Goal: Transaction & Acquisition: Purchase product/service

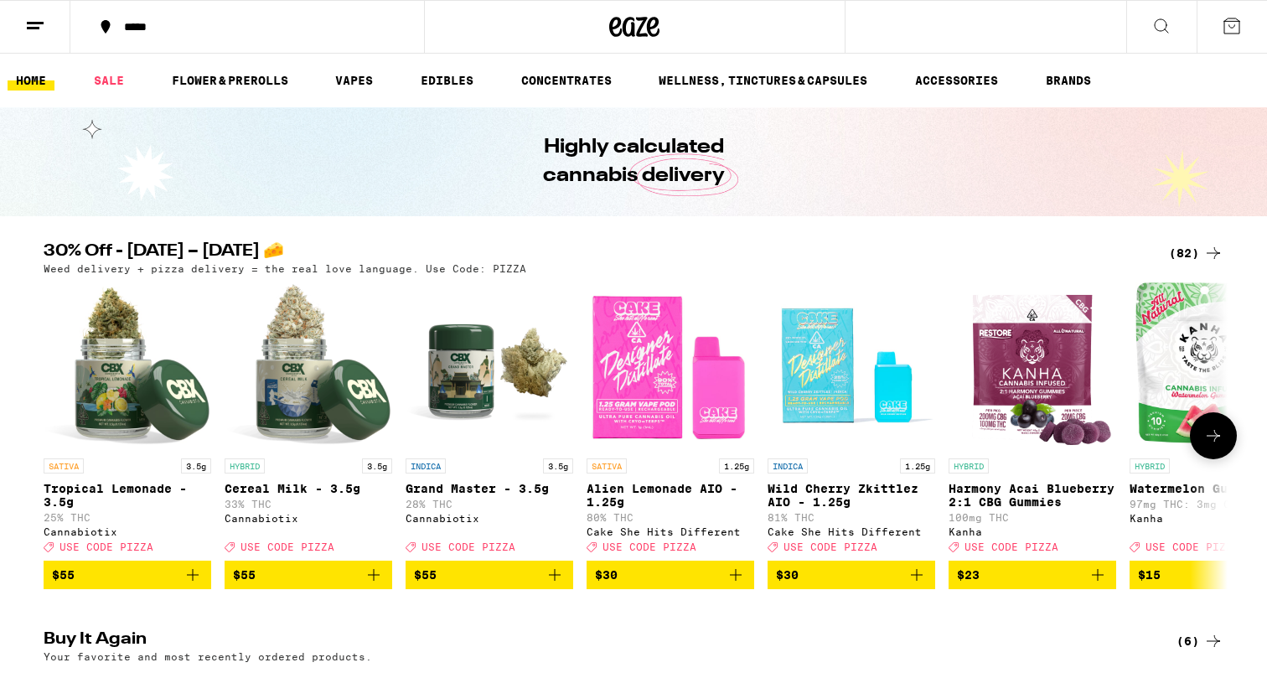
click at [197, 585] on icon "Add to bag" at bounding box center [193, 575] width 20 height 20
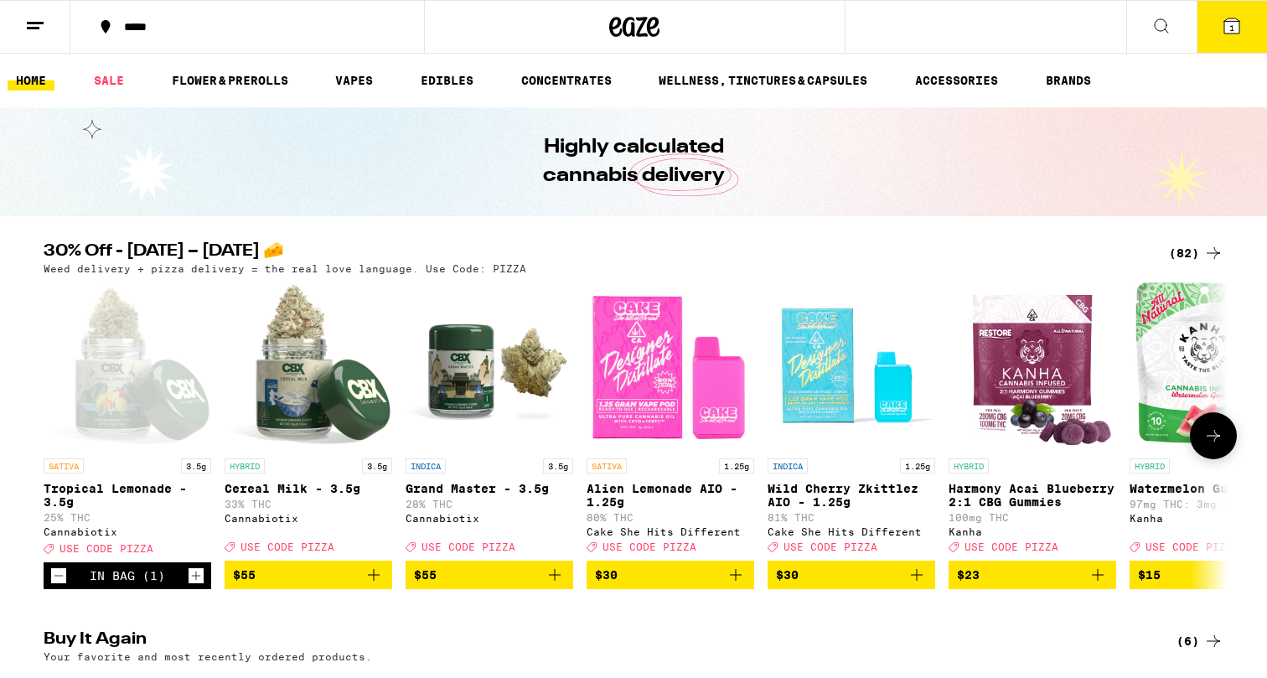
click at [197, 586] on icon "Increment" at bounding box center [196, 576] width 15 height 20
click at [1231, 25] on span "2" at bounding box center [1232, 28] width 5 height 10
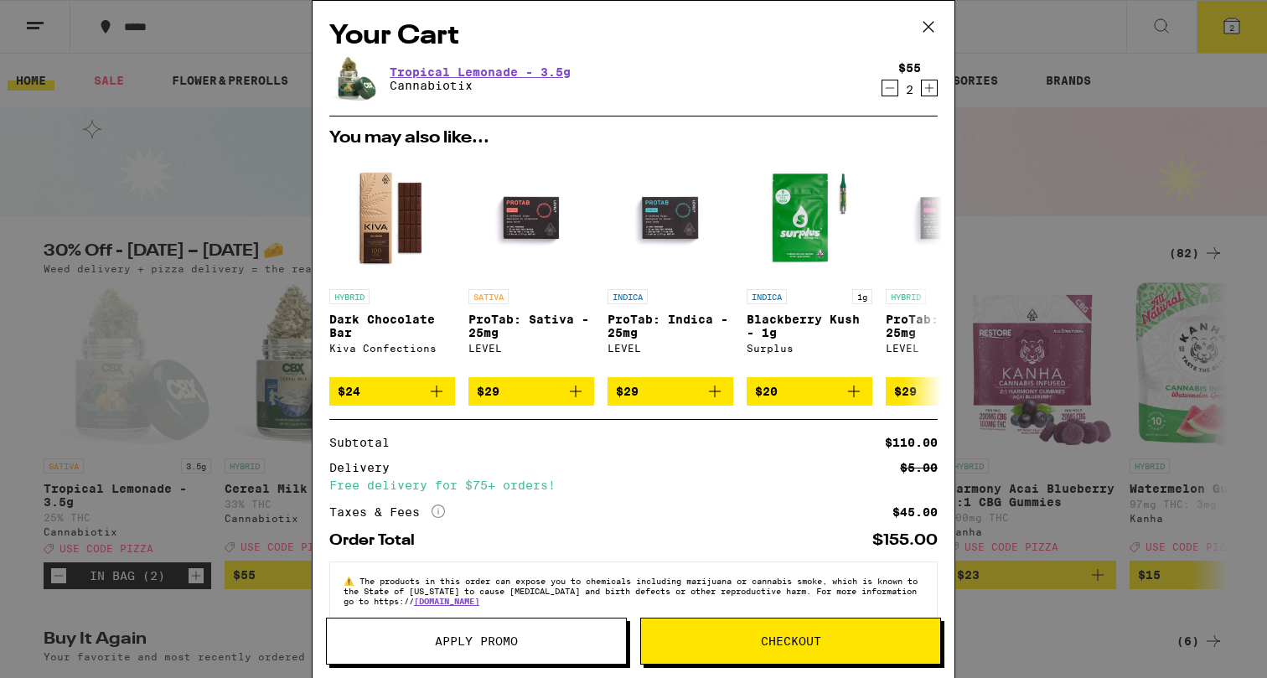
click at [925, 25] on icon at bounding box center [928, 26] width 25 height 25
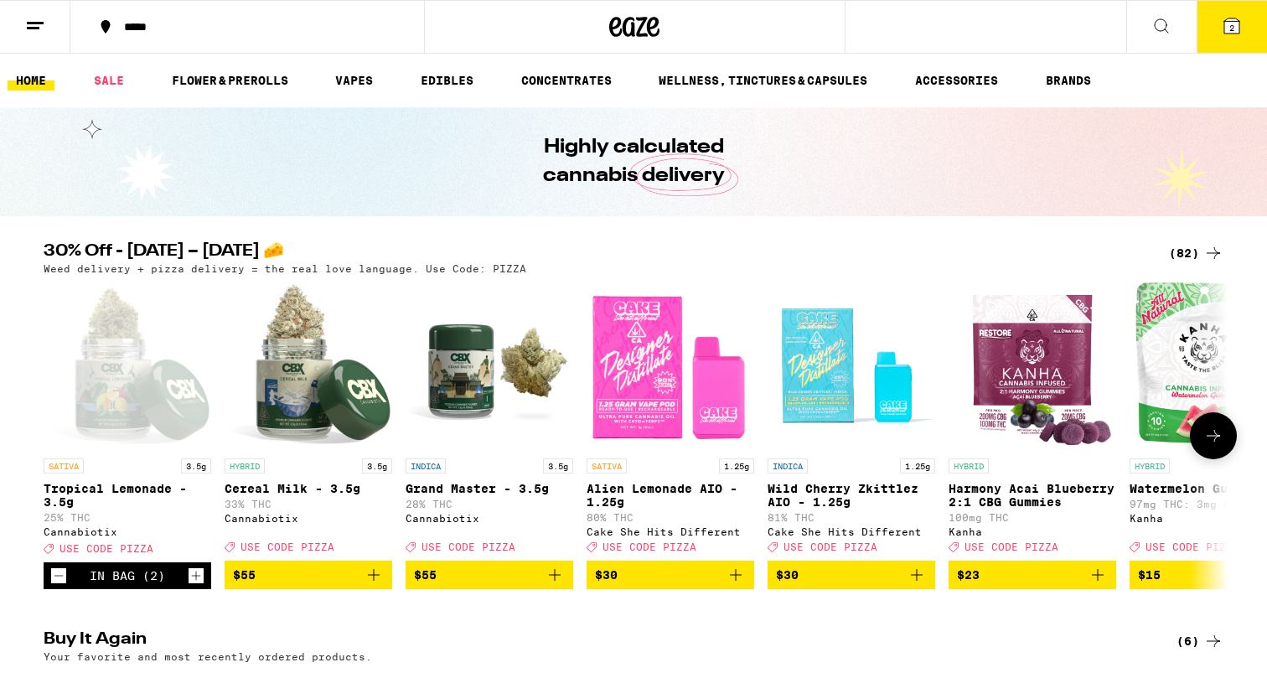
click at [1096, 581] on icon "Add to bag" at bounding box center [1098, 575] width 12 height 12
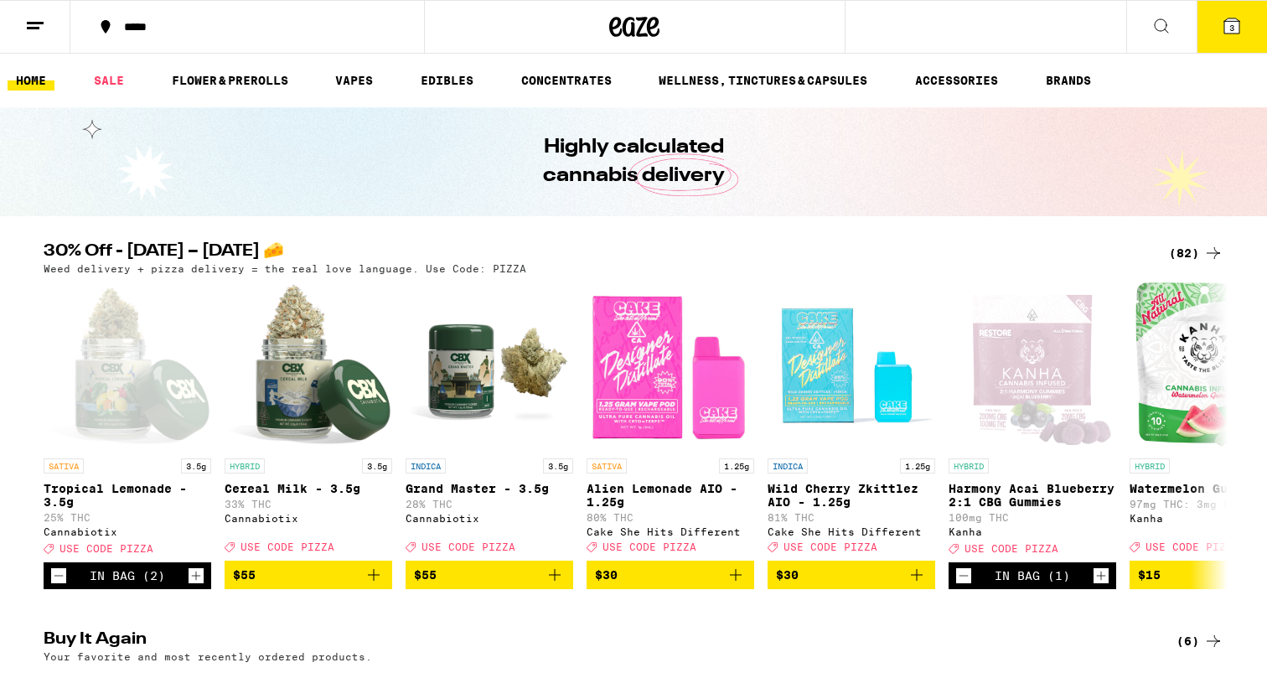
click at [1237, 29] on icon at bounding box center [1232, 25] width 15 height 15
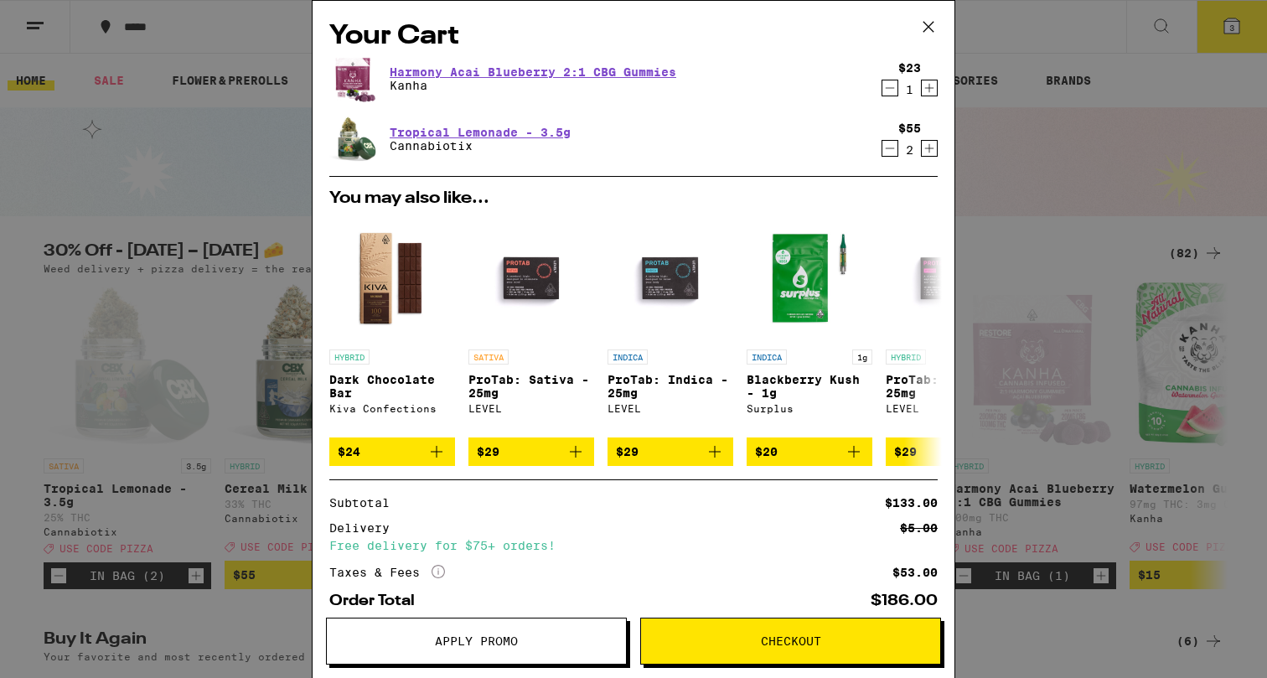
click at [925, 25] on icon at bounding box center [928, 26] width 25 height 25
click at [925, 26] on icon at bounding box center [928, 26] width 25 height 25
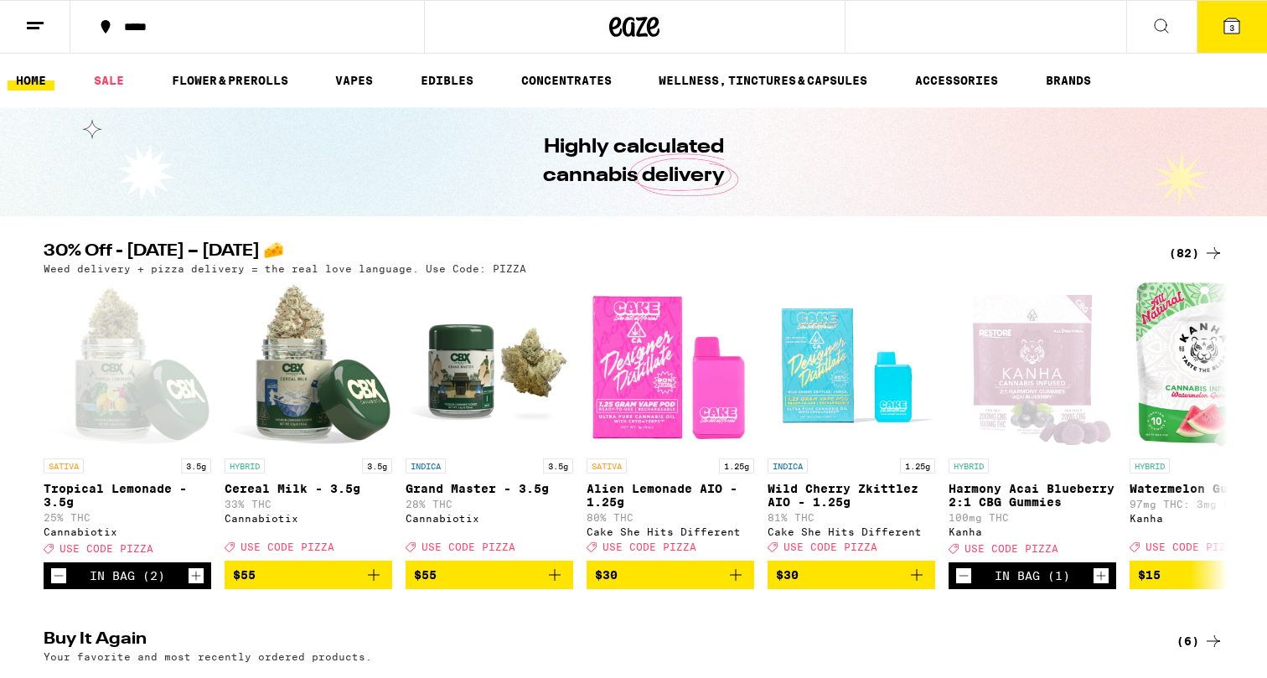
click at [1235, 33] on icon at bounding box center [1232, 25] width 15 height 15
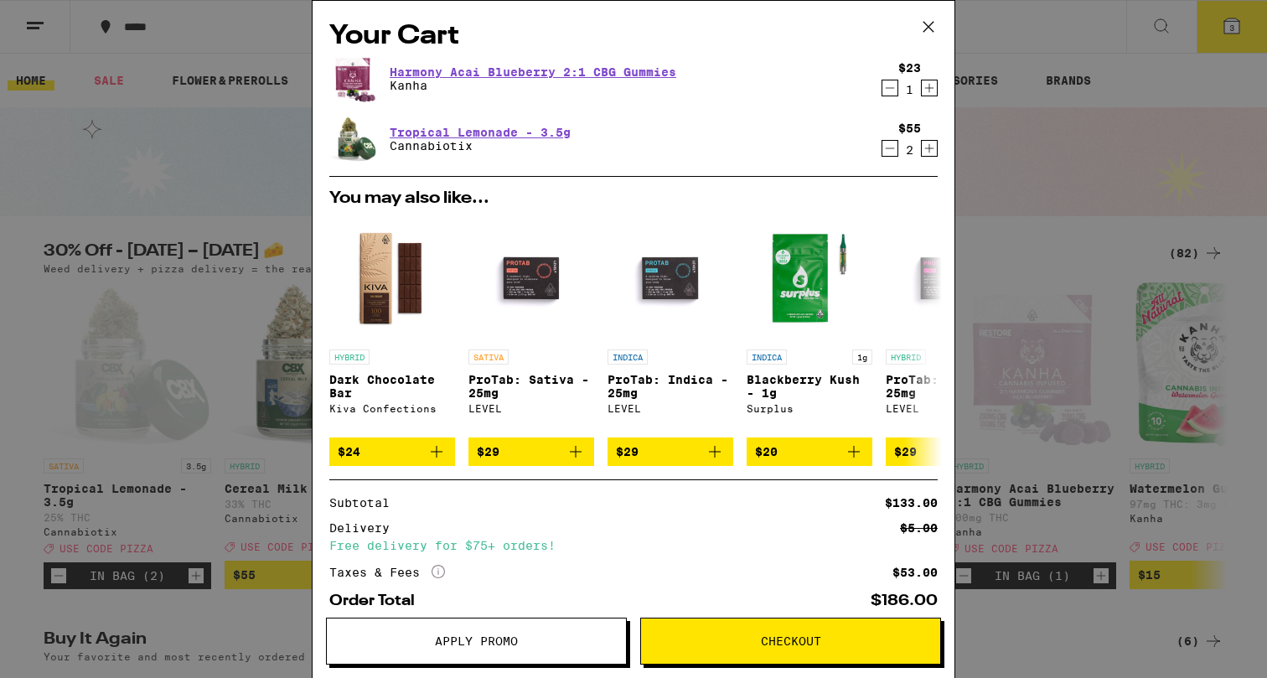
click at [930, 29] on icon at bounding box center [929, 27] width 10 height 10
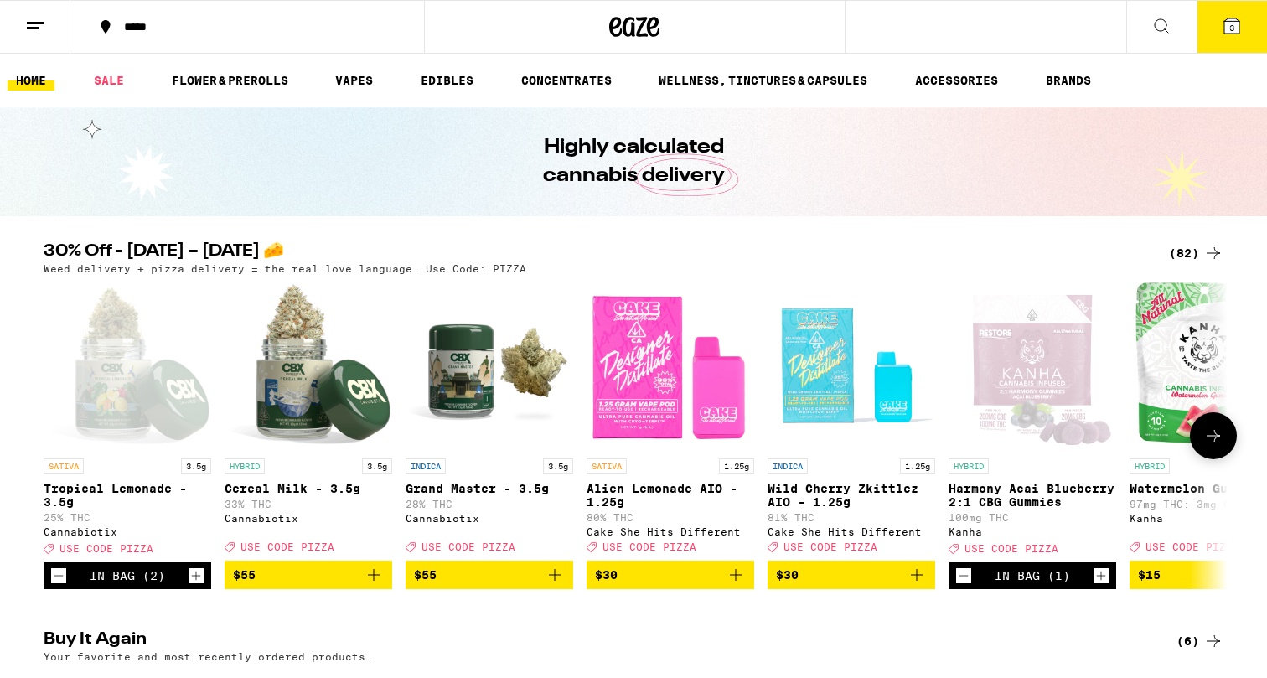
click at [964, 586] on icon "Decrement" at bounding box center [963, 576] width 15 height 20
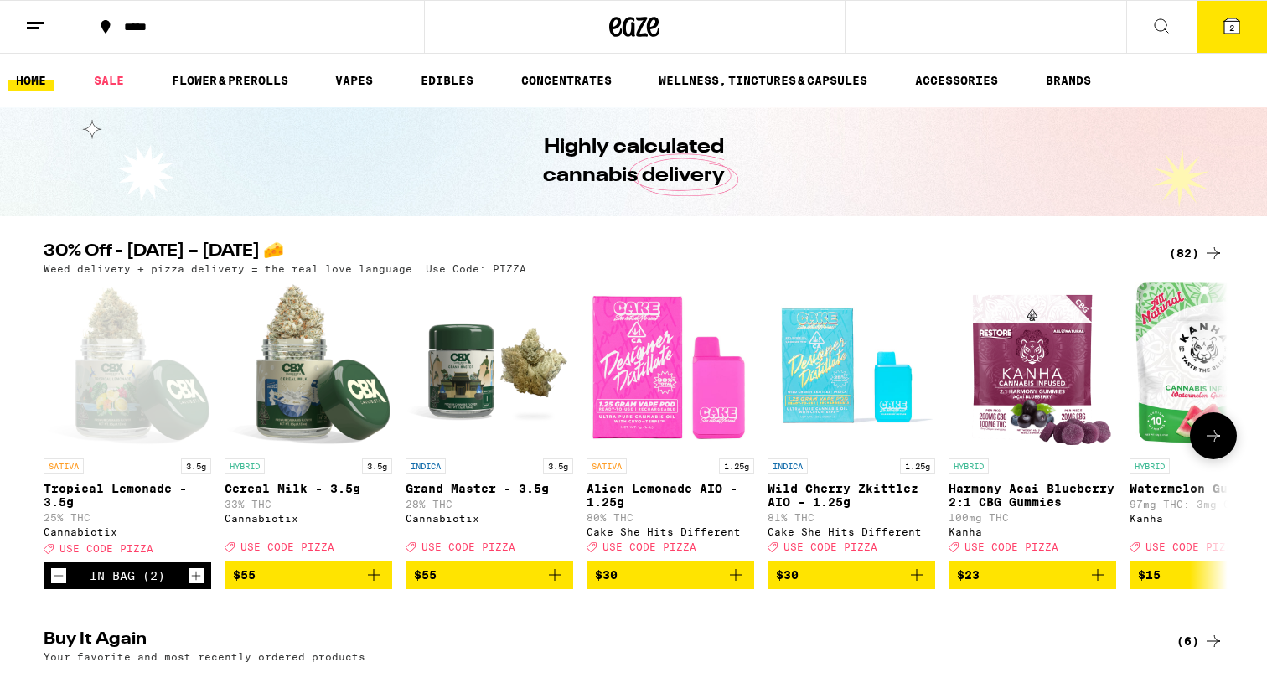
click at [60, 585] on icon "Decrement" at bounding box center [58, 576] width 15 height 20
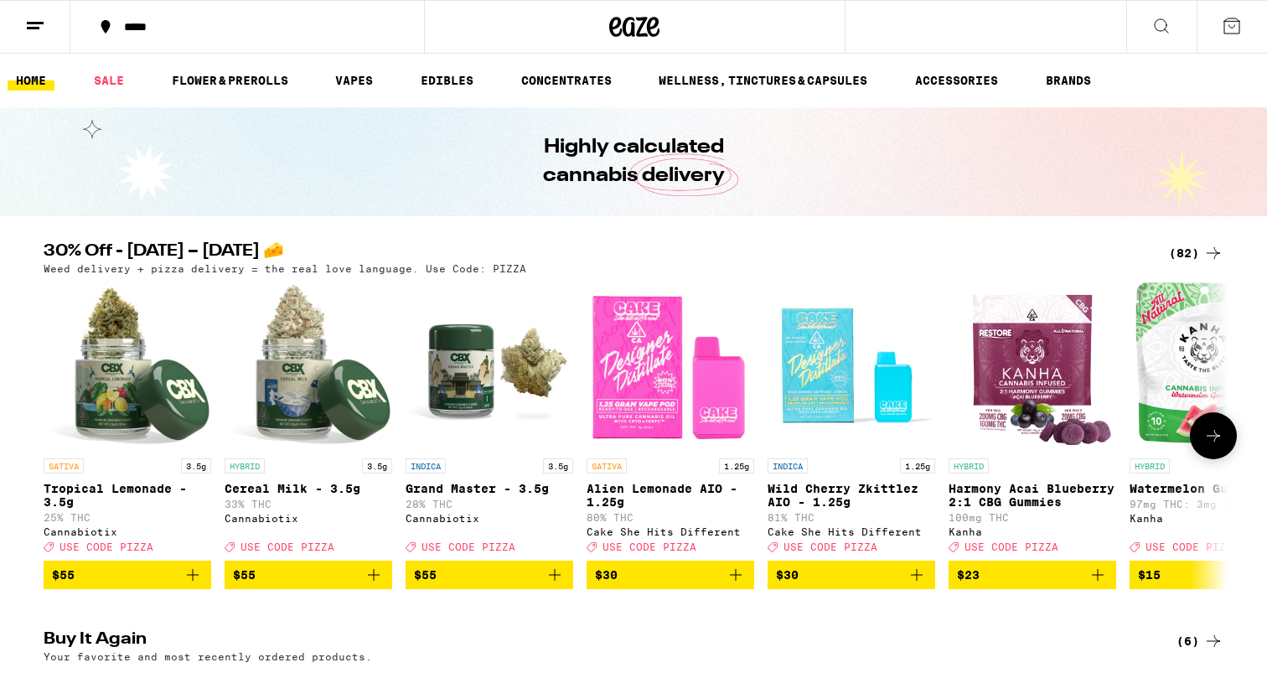
click at [368, 581] on icon "Add to bag" at bounding box center [374, 575] width 12 height 12
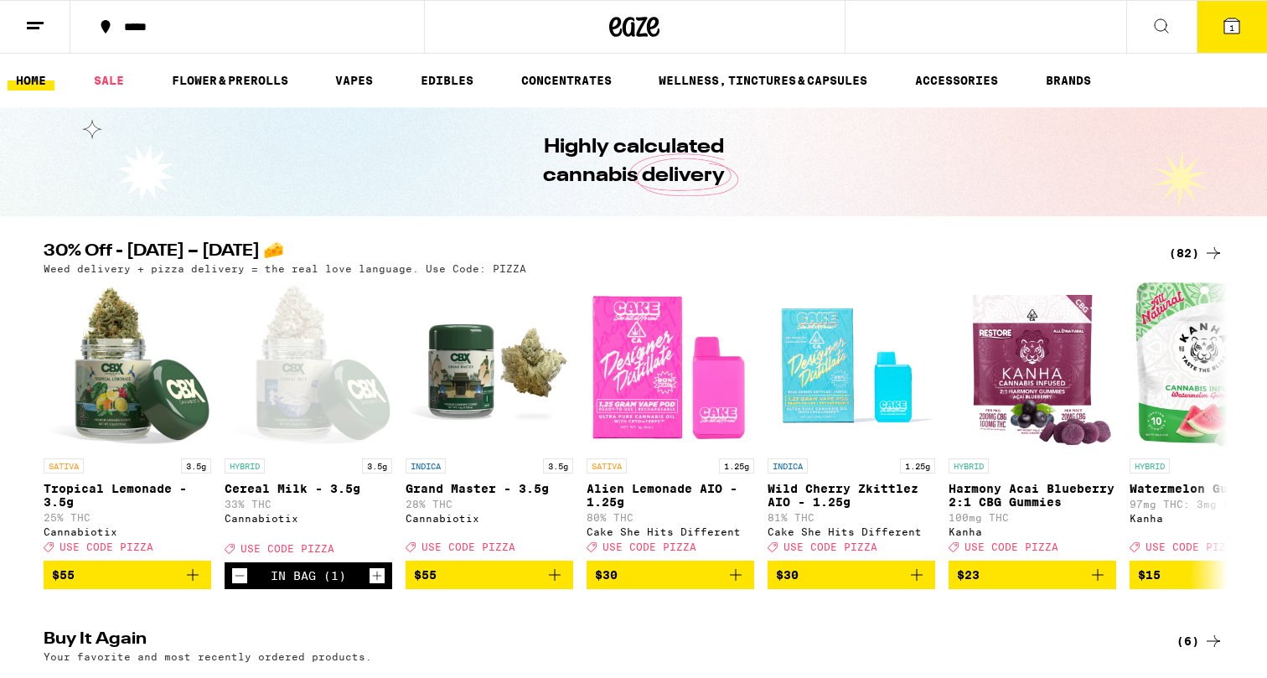
click at [1226, 27] on icon at bounding box center [1232, 25] width 15 height 15
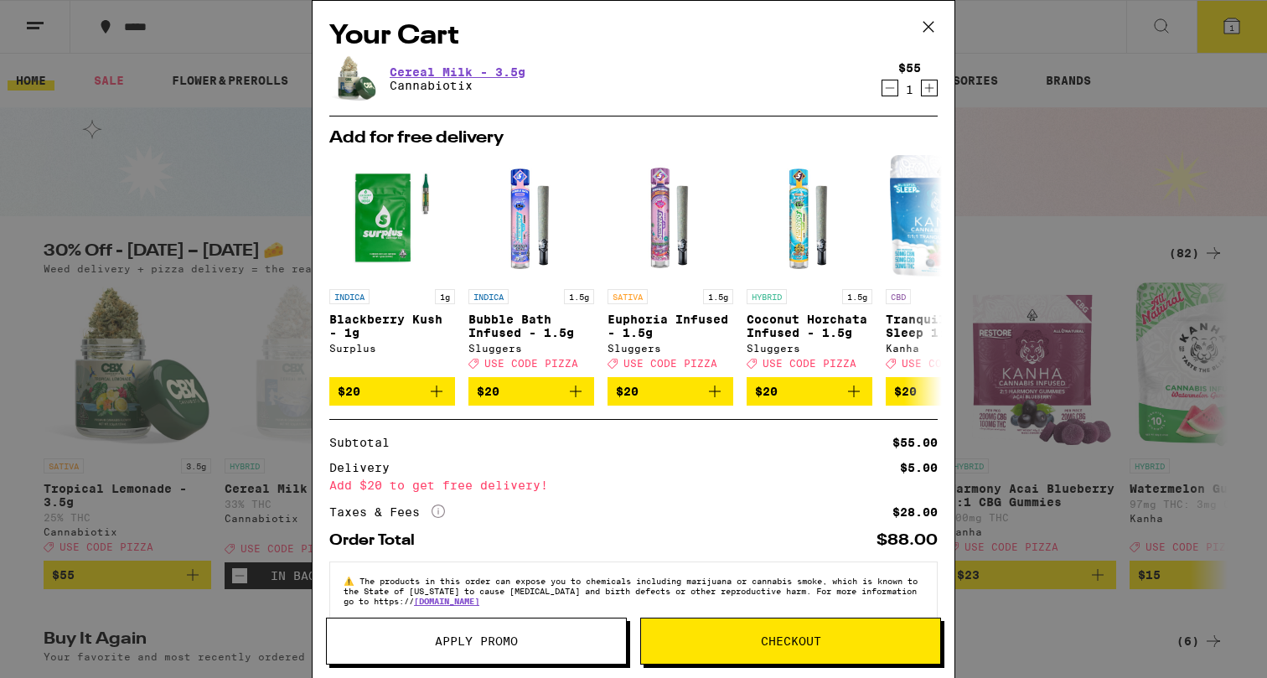
click at [932, 24] on icon at bounding box center [928, 26] width 25 height 25
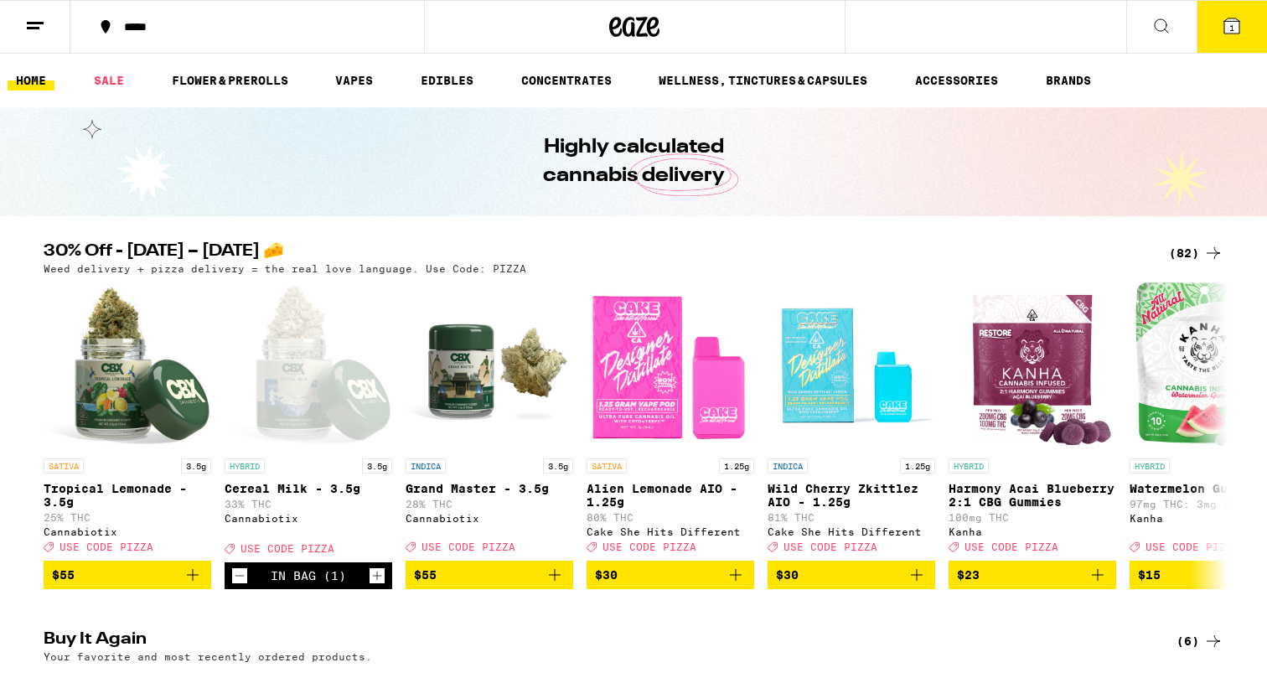
click at [277, 16] on button "*****" at bounding box center [247, 27] width 354 height 50
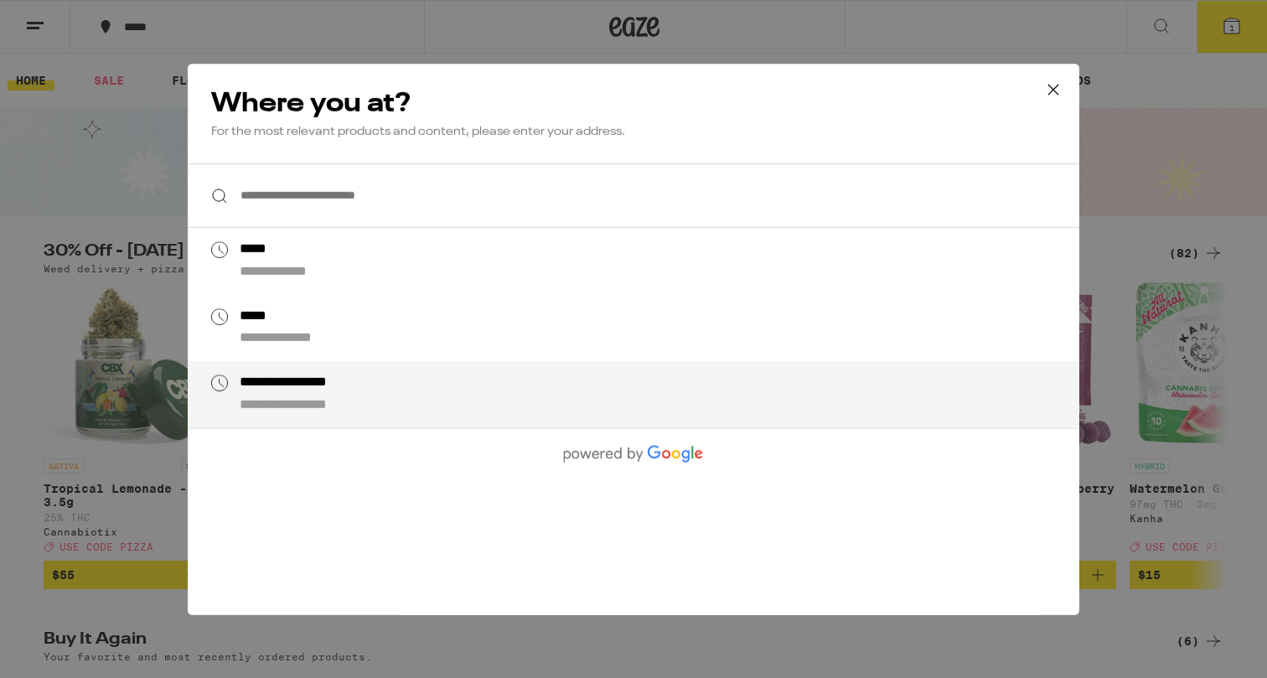
click at [272, 380] on div "**********" at bounding box center [314, 384] width 148 height 18
type input "**********"
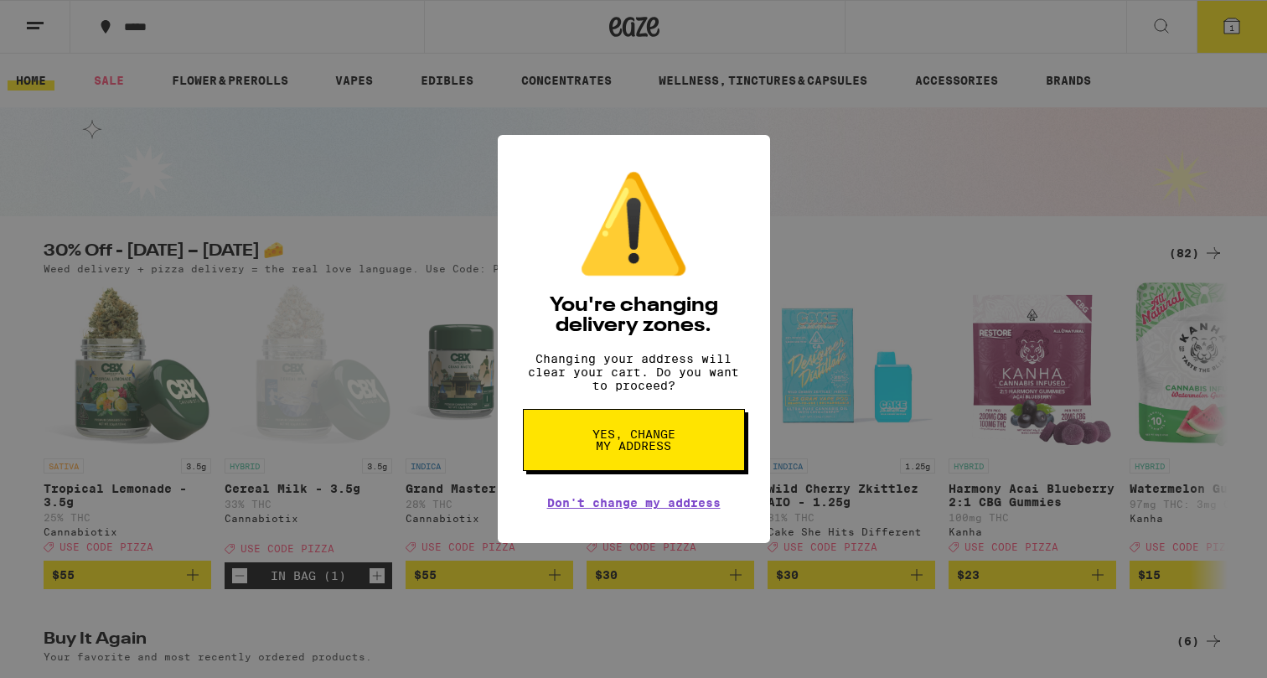
click at [609, 447] on span "Yes, change my address" at bounding box center [634, 439] width 86 height 23
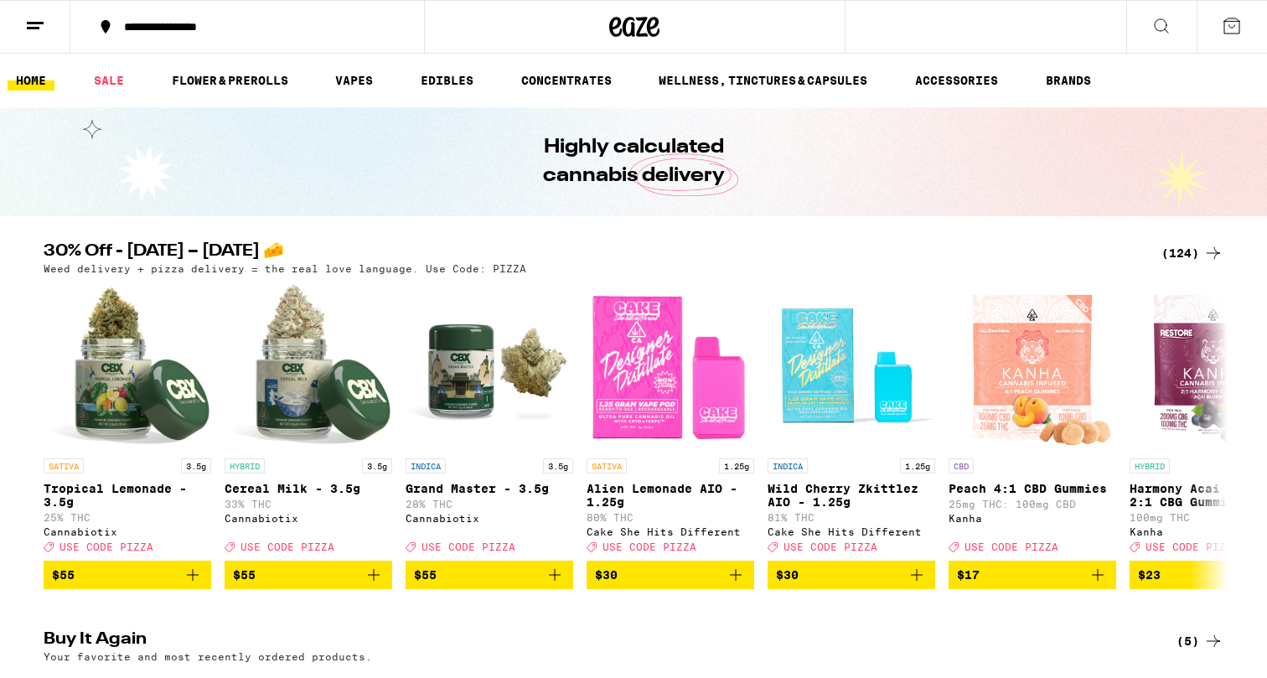
scroll to position [782, 0]
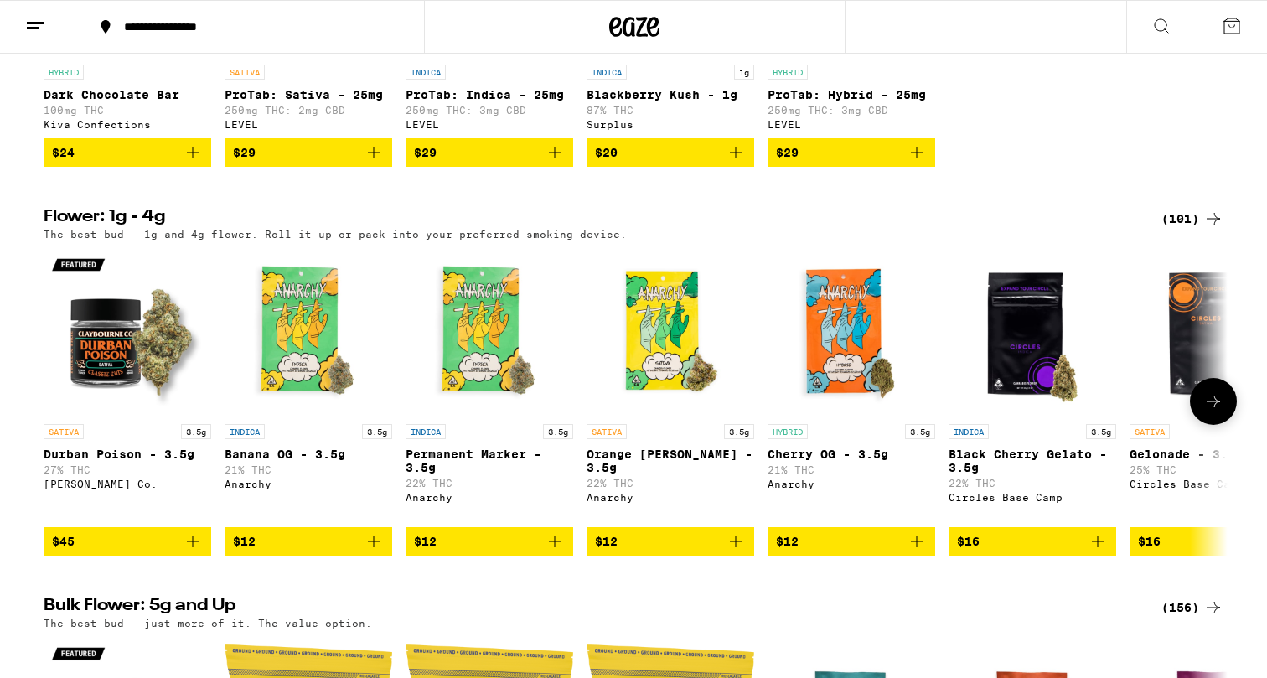
click at [376, 547] on icon "Add to bag" at bounding box center [374, 542] width 12 height 12
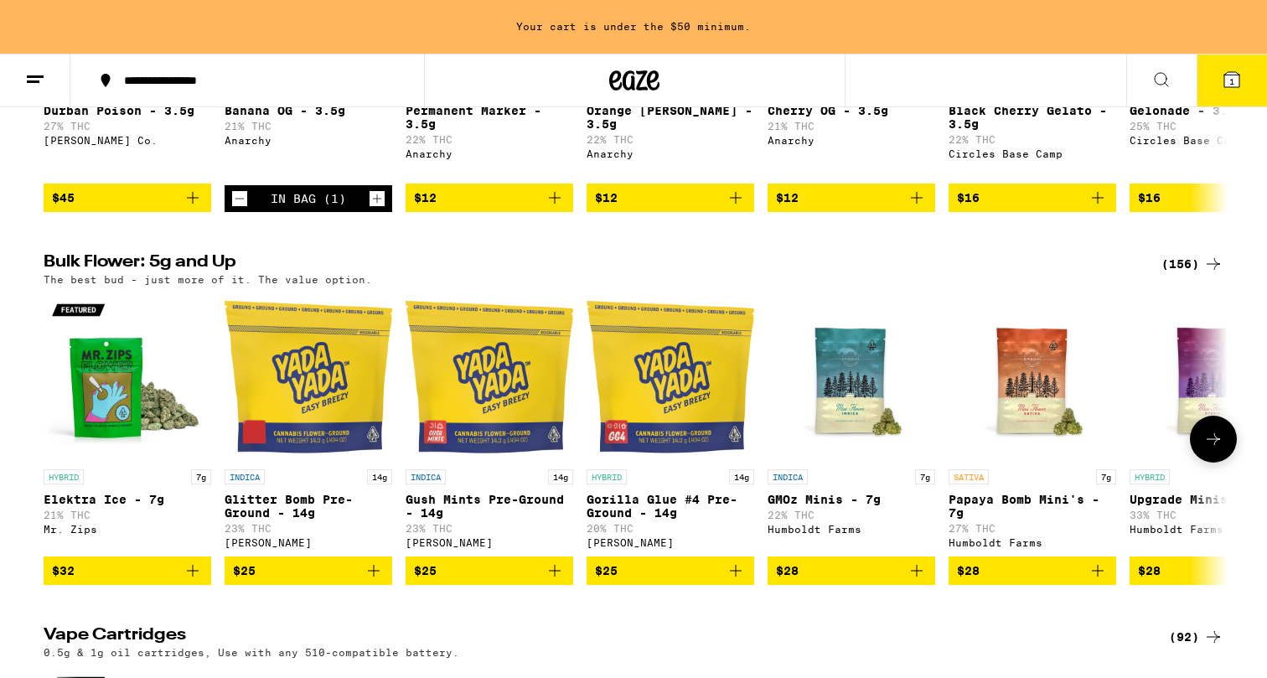
scroll to position [1222, 0]
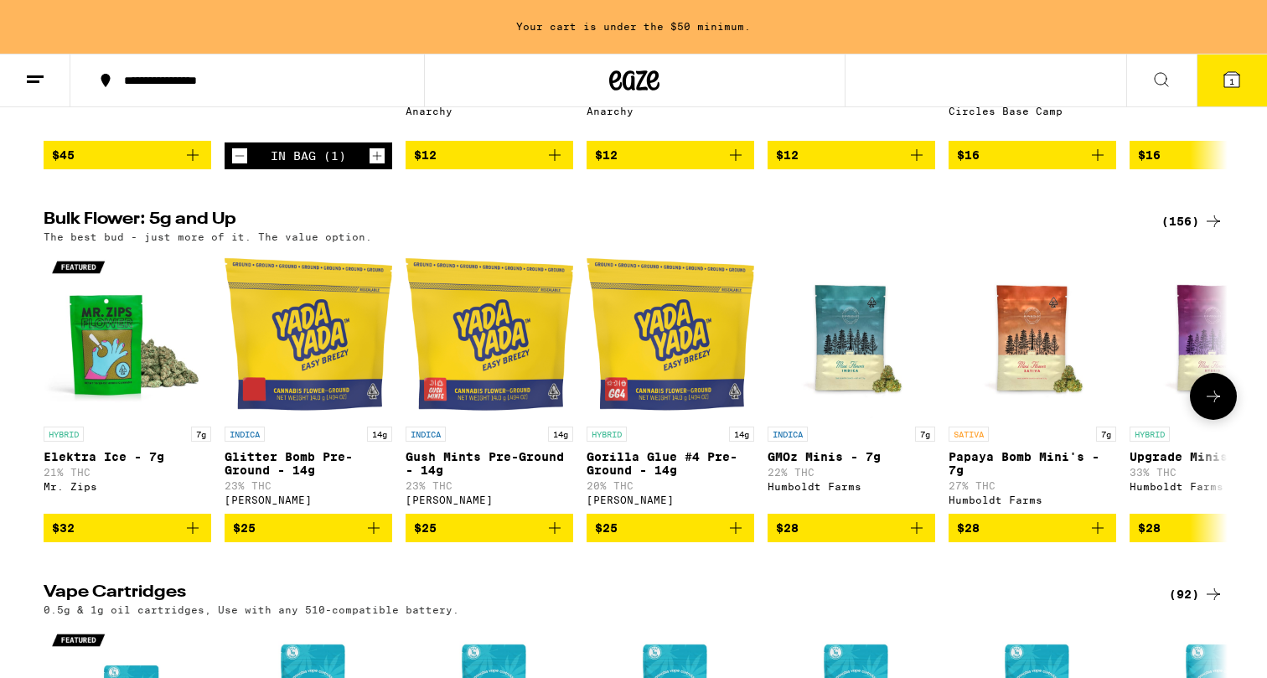
click at [738, 534] on icon "Add to bag" at bounding box center [736, 528] width 12 height 12
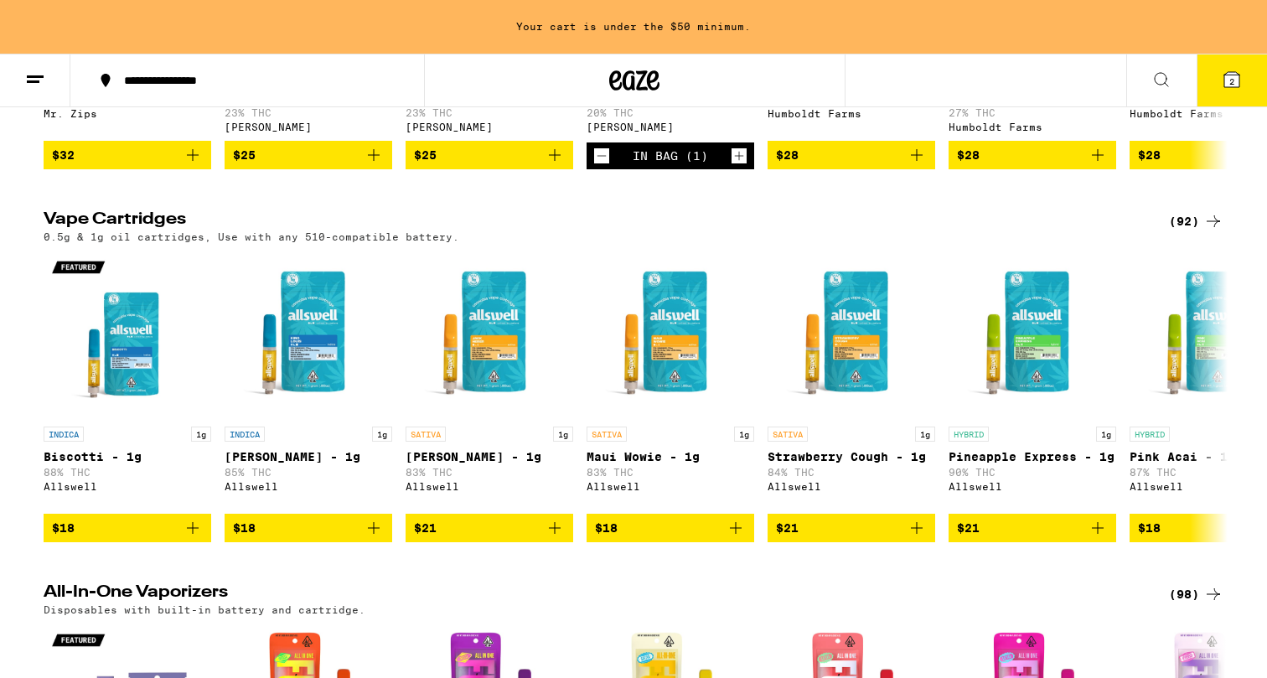
scroll to position [1597, 0]
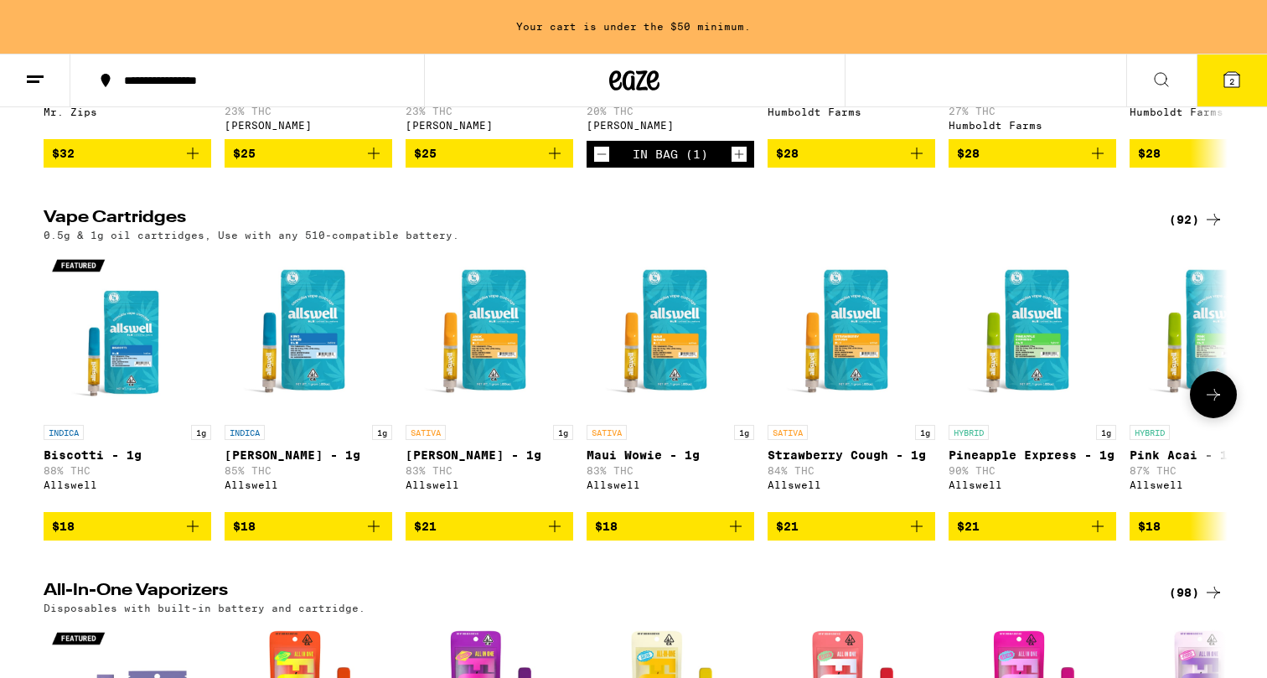
click at [743, 536] on icon "Add to bag" at bounding box center [736, 526] width 20 height 20
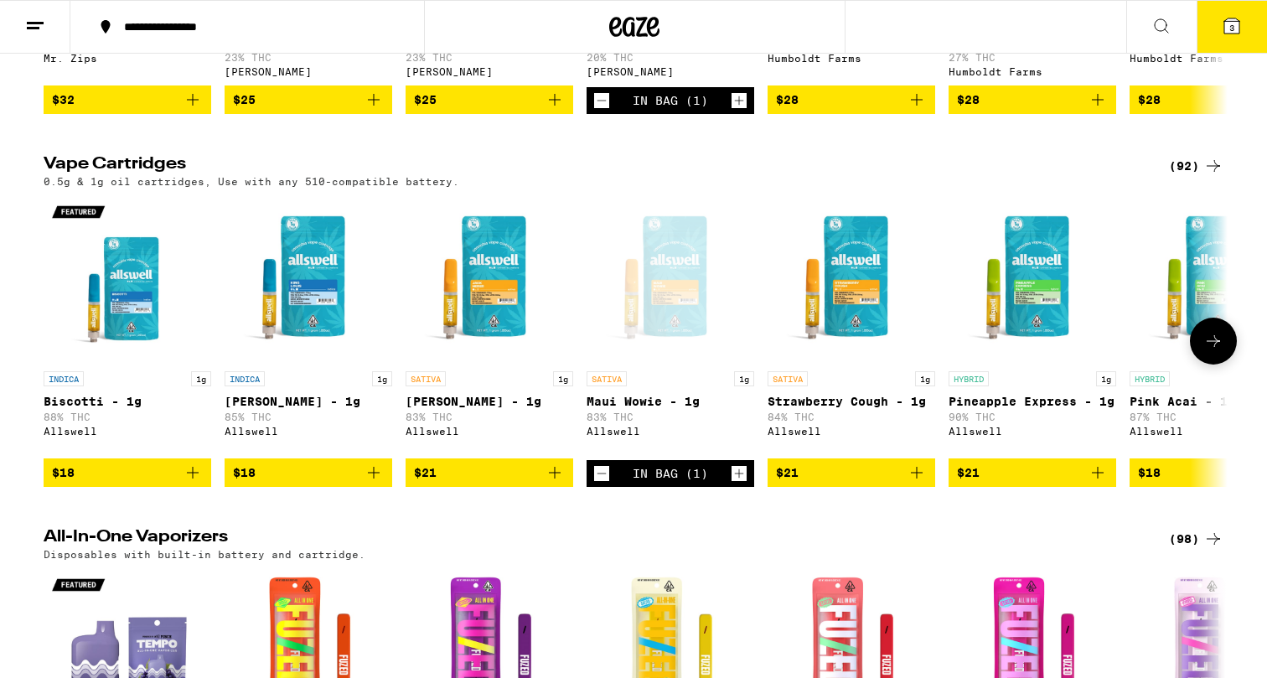
scroll to position [1543, 0]
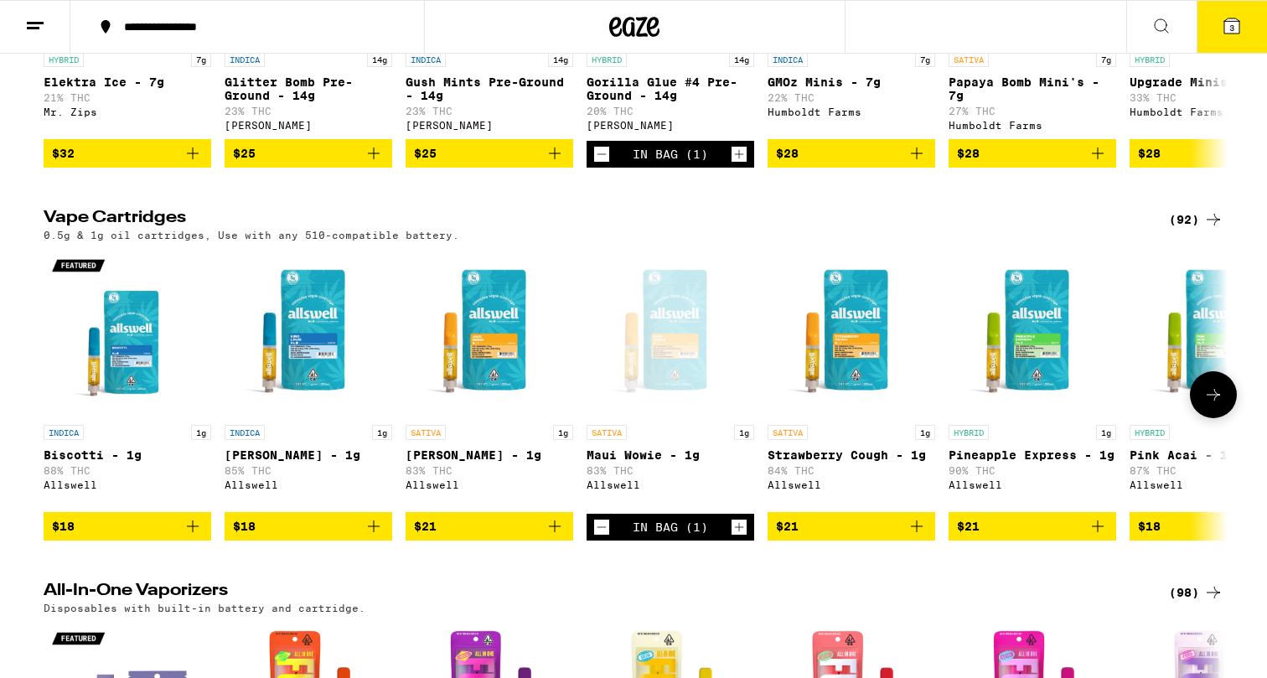
click at [552, 536] on icon "Add to bag" at bounding box center [555, 526] width 20 height 20
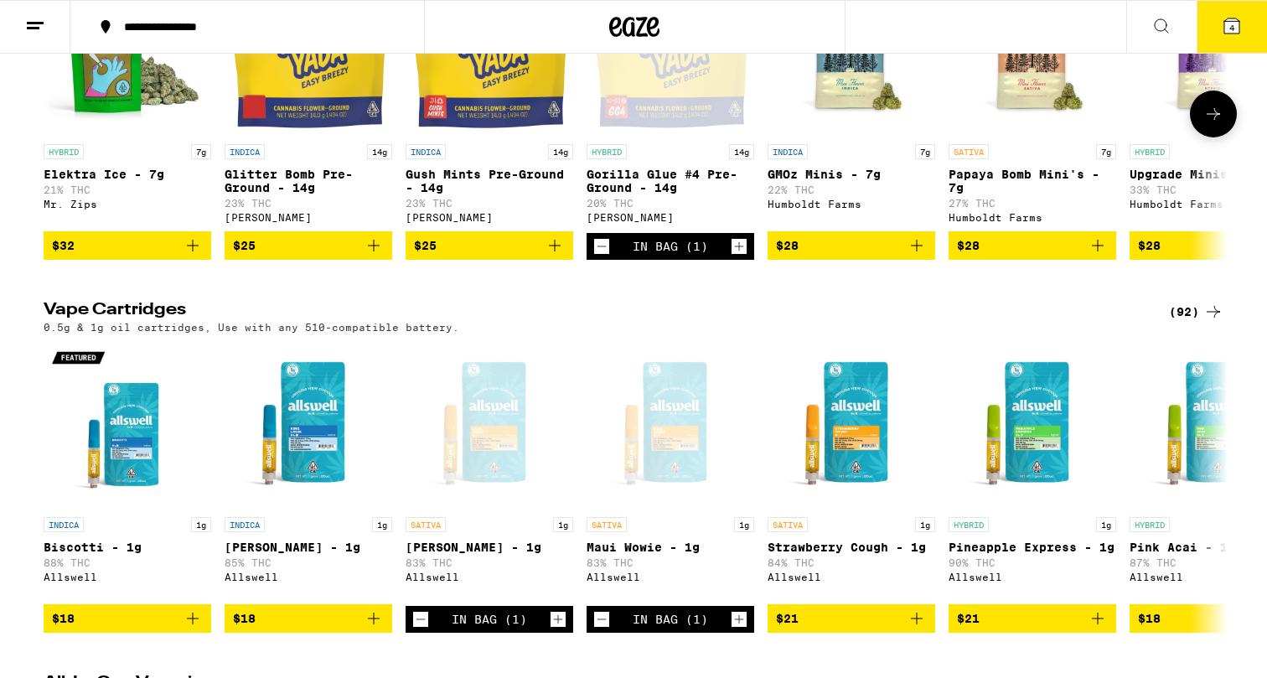
scroll to position [1399, 0]
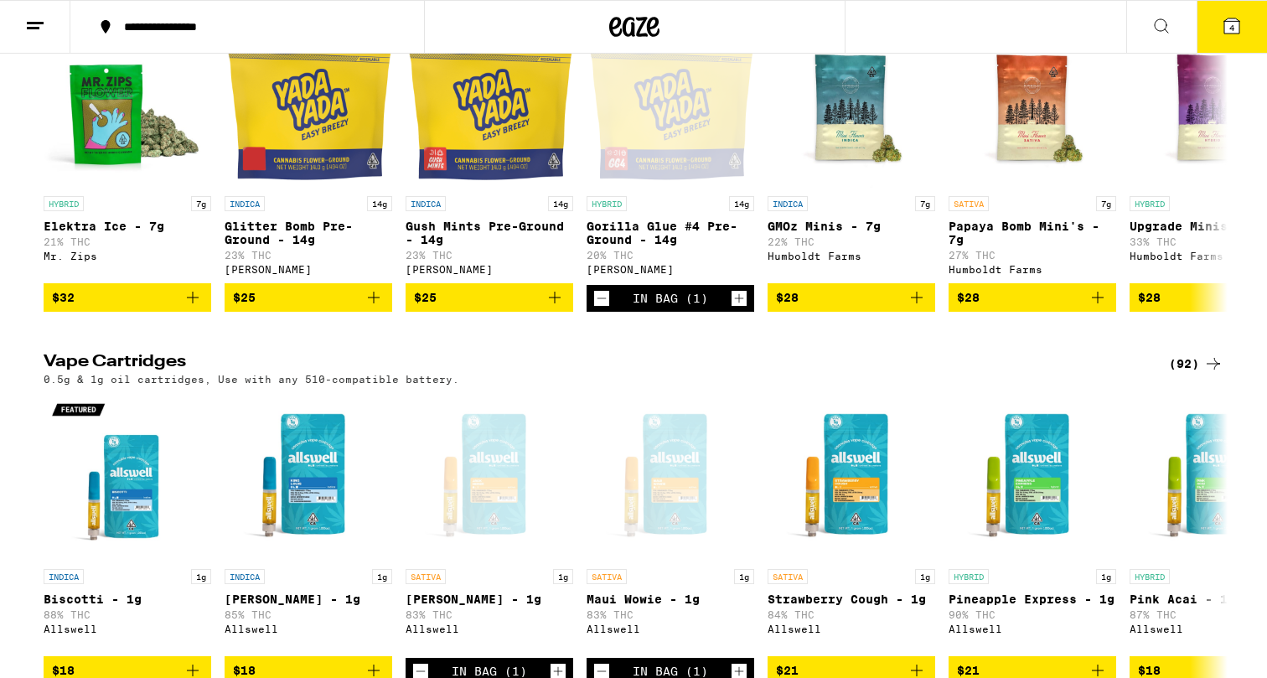
click at [1226, 37] on button "4" at bounding box center [1232, 27] width 70 height 52
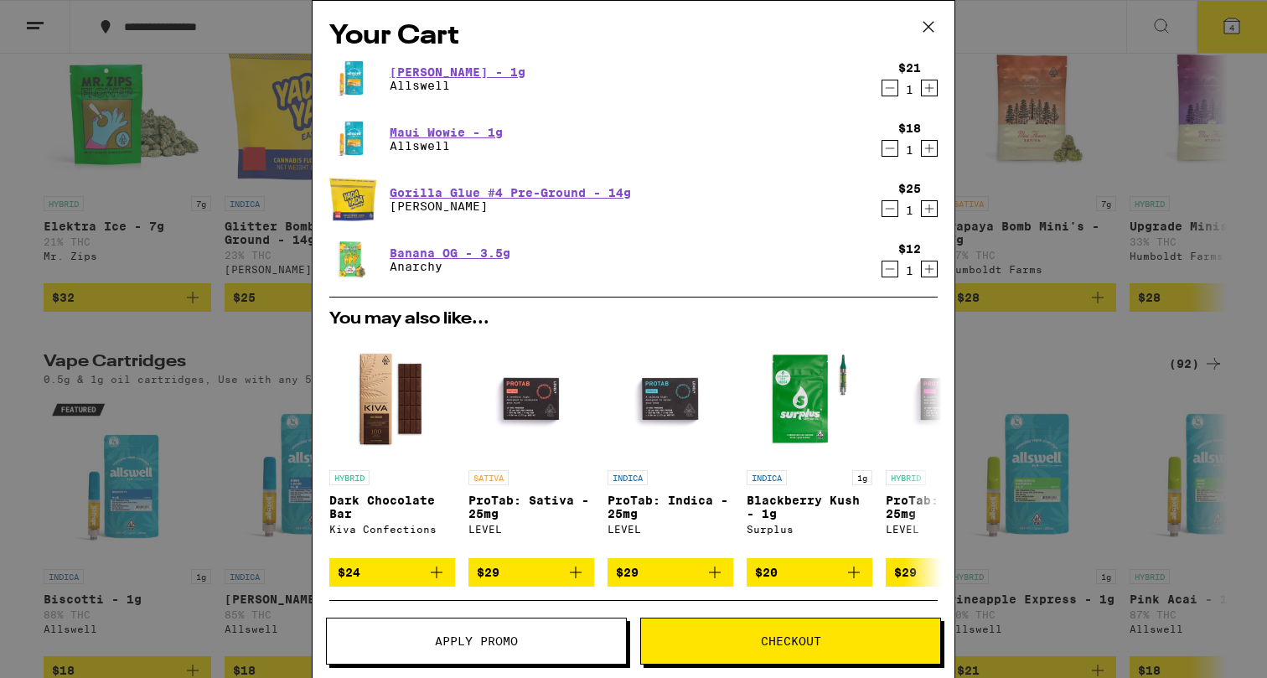
click at [927, 25] on icon at bounding box center [929, 27] width 10 height 10
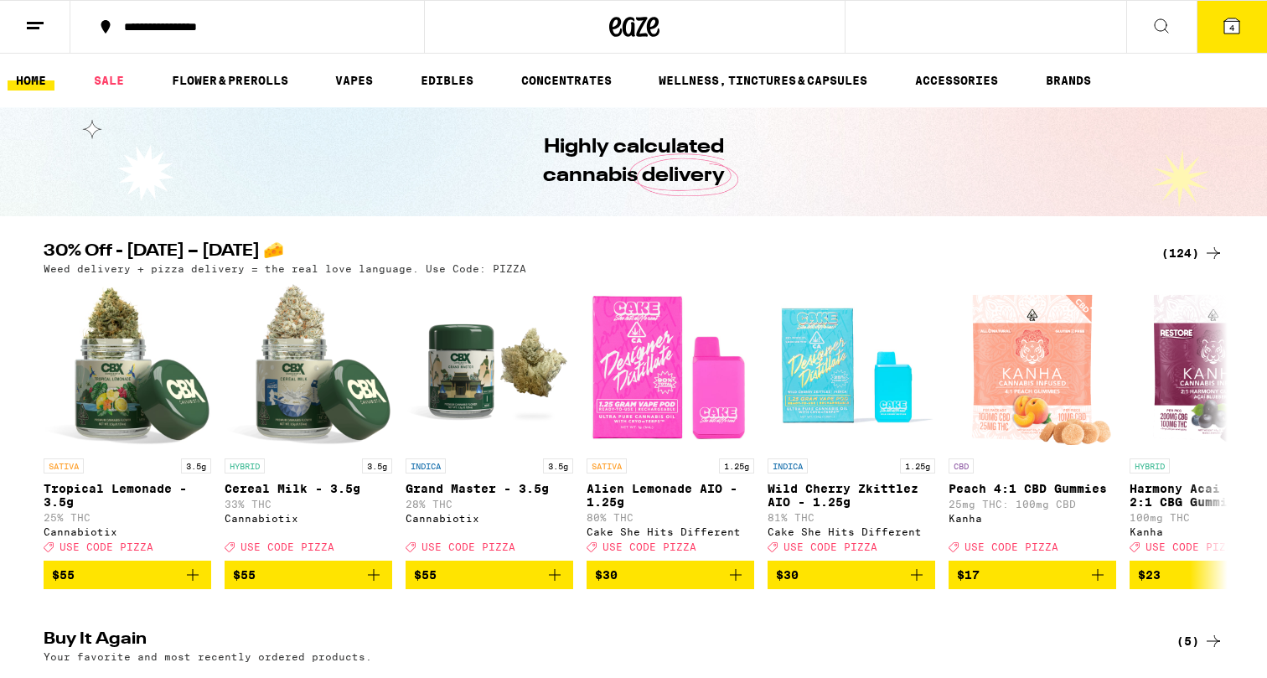
click at [1223, 41] on button "4" at bounding box center [1232, 27] width 70 height 52
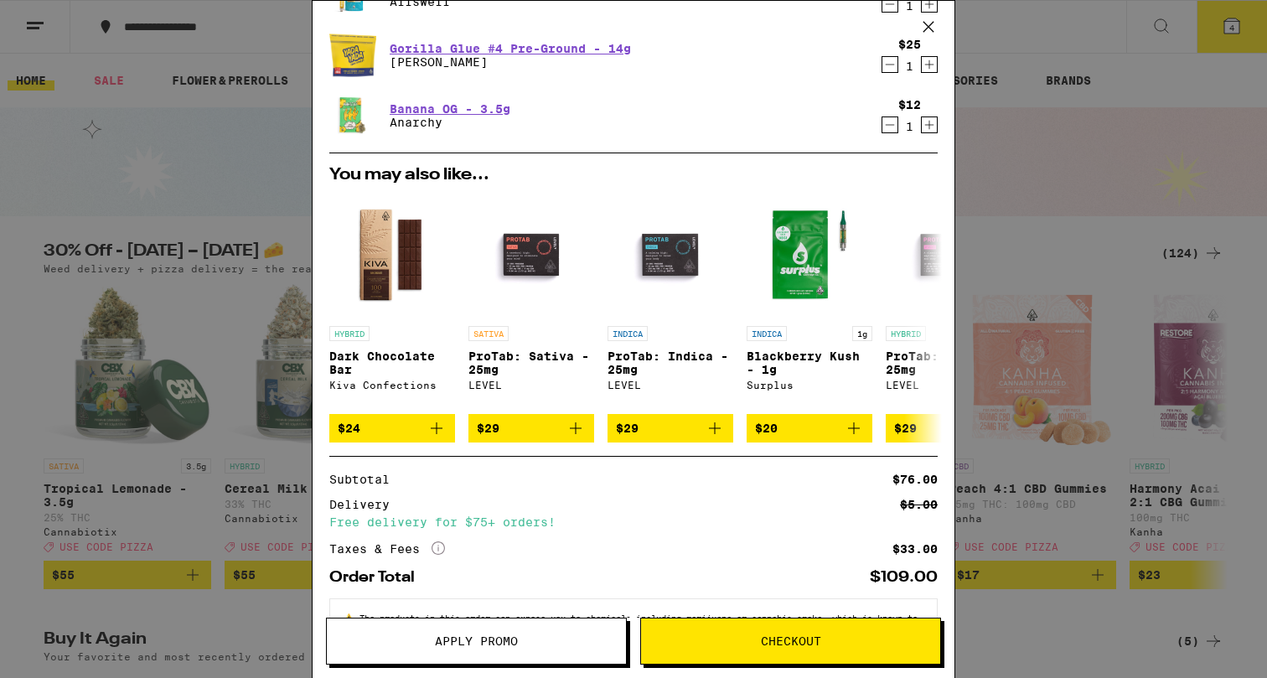
scroll to position [138, 0]
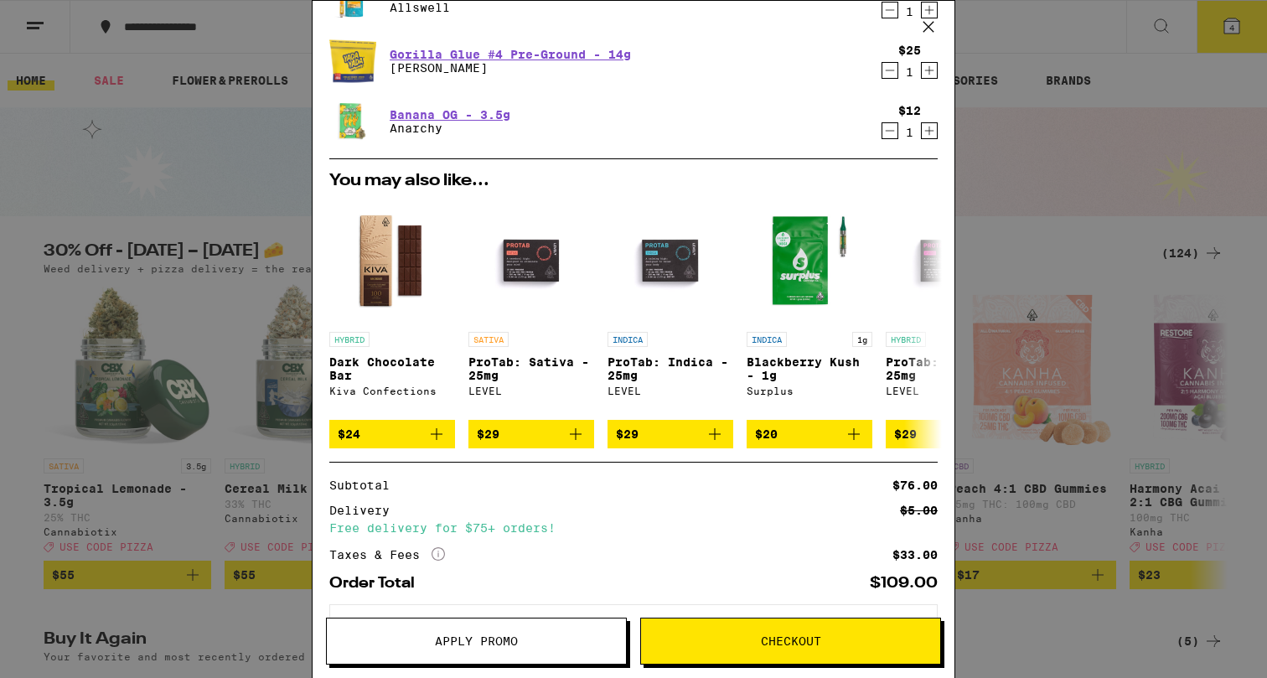
click at [893, 132] on icon "Decrement" at bounding box center [890, 131] width 15 height 20
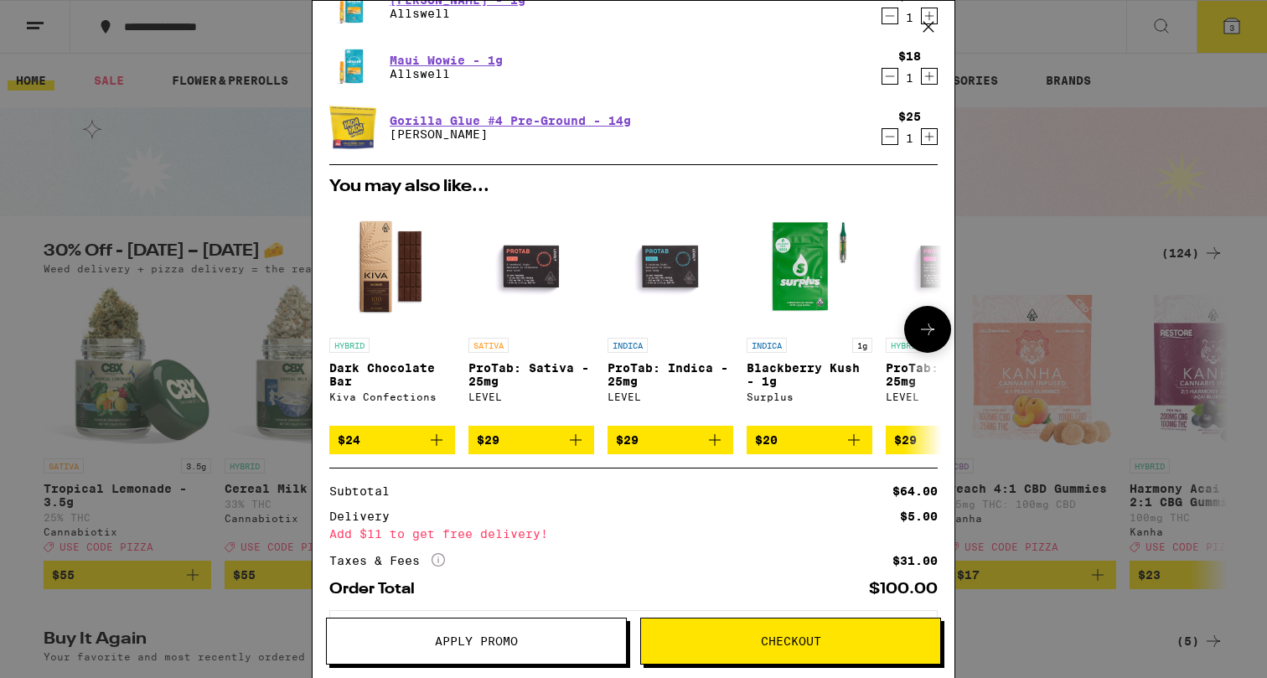
scroll to position [0, 0]
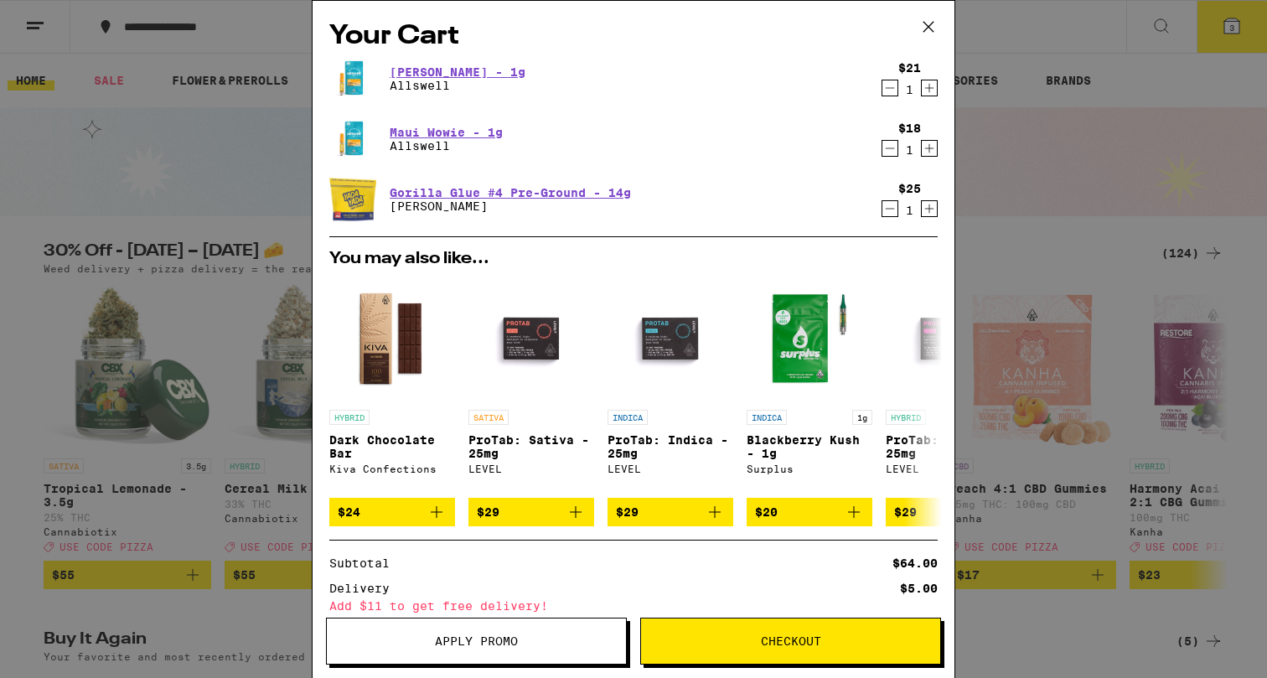
click at [930, 205] on icon "Increment" at bounding box center [929, 209] width 15 height 20
click at [932, 148] on icon "Increment" at bounding box center [929, 148] width 15 height 20
click at [929, 33] on icon at bounding box center [928, 26] width 25 height 25
